Goal: Navigation & Orientation: Understand site structure

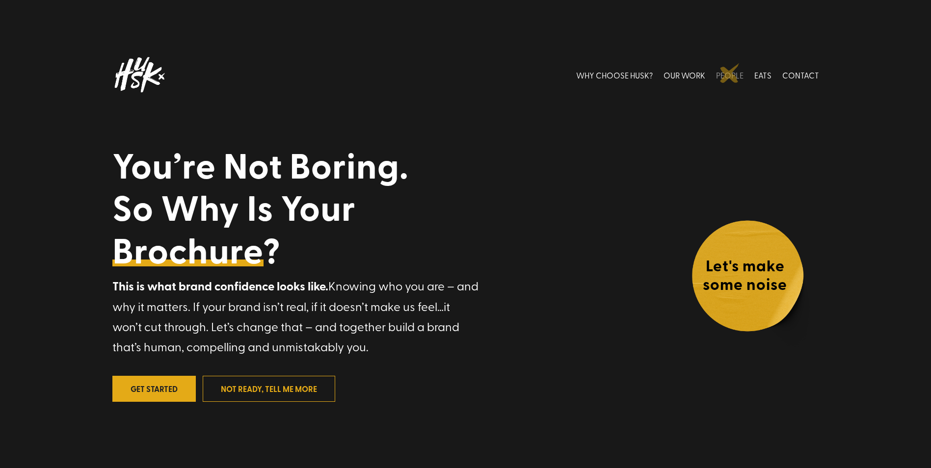
click at [730, 73] on link "PEOPLE" at bounding box center [729, 75] width 27 height 44
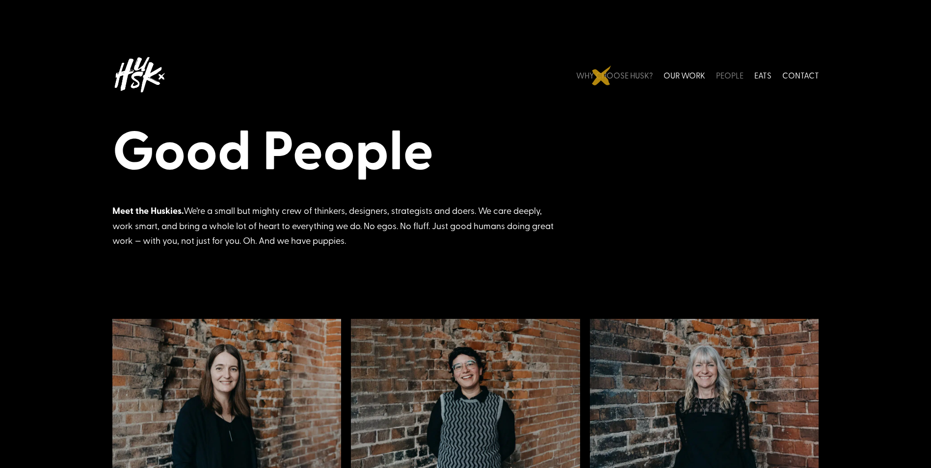
click at [601, 76] on link "WHY CHOOSE HUSK?" at bounding box center [614, 75] width 77 height 44
